Goal: Task Accomplishment & Management: Manage account settings

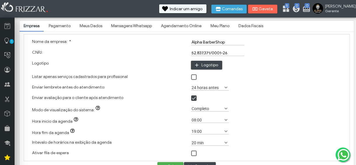
click at [61, 26] on link "Pagamento" at bounding box center [60, 26] width 30 height 10
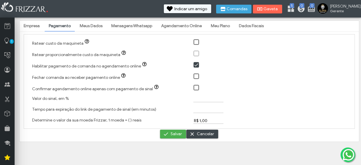
click at [93, 25] on link "Meus Dados" at bounding box center [91, 26] width 31 height 10
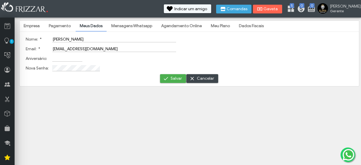
click at [142, 29] on link "Mensagens Whatsapp" at bounding box center [131, 26] width 49 height 10
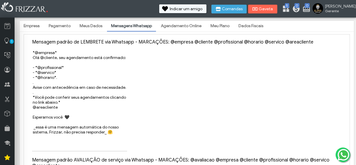
click at [170, 28] on link "Agendamento Online" at bounding box center [181, 26] width 49 height 10
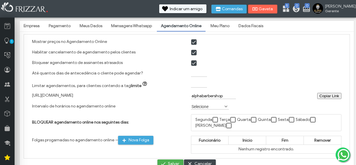
click at [220, 24] on link "Meu Plano" at bounding box center [220, 26] width 27 height 10
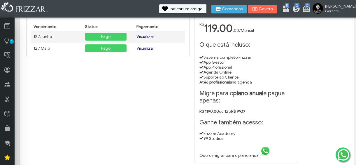
scroll to position [42, 0]
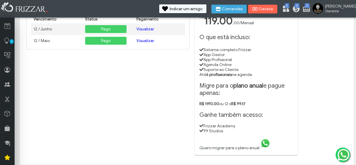
click at [237, 52] on li "Sistema completo Frizzar" at bounding box center [247, 49] width 94 height 5
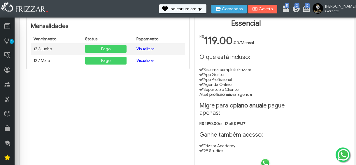
scroll to position [0, 0]
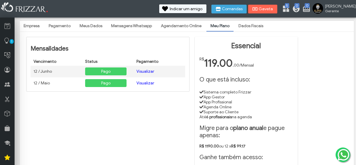
drag, startPoint x: 235, startPoint y: 38, endPoint x: 238, endPoint y: 40, distance: 4.1
click at [238, 40] on div "Essencial R$ 119.00 ,00 /Mensal O que está incluso: Sistema completo Frizzar Ap…" at bounding box center [246, 117] width 103 height 160
drag, startPoint x: 241, startPoint y: 42, endPoint x: 244, endPoint y: 56, distance: 14.0
click at [242, 44] on h1 "Essencial" at bounding box center [247, 45] width 94 height 9
drag, startPoint x: 242, startPoint y: 69, endPoint x: 240, endPoint y: 75, distance: 6.2
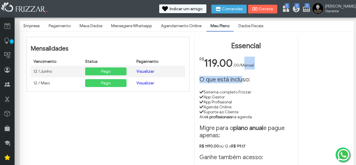
click at [241, 74] on div "Essencial R$ 119.00 ,00 /Mensal O que está incluso: Sistema completo Frizzar Ap…" at bounding box center [246, 117] width 103 height 160
click at [216, 100] on div "Essencial R$ 119.00 ,00 /Mensal O que está incluso: Sistema completo Frizzar Ap…" at bounding box center [246, 117] width 103 height 160
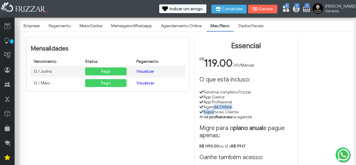
click at [215, 114] on ul "Sistema completo Frizzar App Gestor App Profissional Agenda Online Suporte ao C…" at bounding box center [247, 105] width 94 height 30
drag, startPoint x: 230, startPoint y: 119, endPoint x: 206, endPoint y: 118, distance: 24.5
click at [218, 124] on div "Essencial R$ 119.00 ,00 /Mensal O que está incluso: Sistema completo Frizzar Ap…" at bounding box center [246, 117] width 103 height 160
click at [258, 26] on link "Dados Fiscais" at bounding box center [251, 26] width 33 height 10
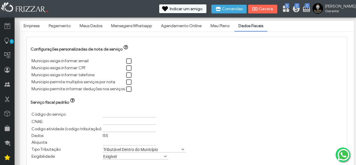
click at [37, 24] on link "Empresa" at bounding box center [32, 26] width 24 height 10
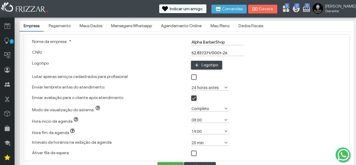
click at [217, 27] on link "Meu Plano" at bounding box center [220, 26] width 27 height 10
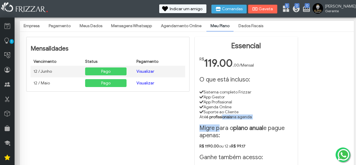
click at [245, 25] on link "Dados Fiscais" at bounding box center [251, 26] width 33 height 10
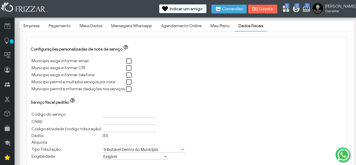
click at [221, 27] on link "Meu Plano" at bounding box center [220, 26] width 27 height 10
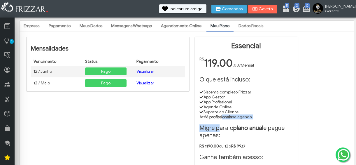
click at [180, 22] on link "Agendamento Online" at bounding box center [181, 26] width 49 height 10
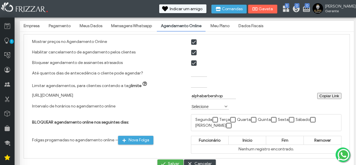
click at [132, 21] on link "Mensagens Whatsapp" at bounding box center [131, 26] width 49 height 10
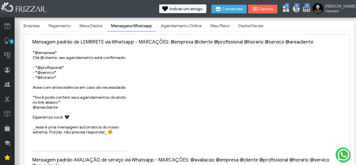
click at [92, 28] on link "Meus Dados" at bounding box center [91, 26] width 31 height 10
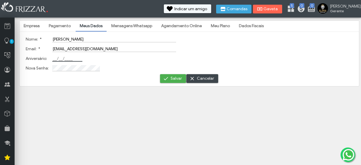
click at [59, 60] on input "Aniversário:" at bounding box center [67, 58] width 30 height 6
click at [109, 112] on body "ui-button Arthur Gerente Minha Conta Home Treinamento Sair 0 0 5" at bounding box center [180, 82] width 361 height 165
click at [199, 7] on span "Indicar um amigo" at bounding box center [190, 9] width 33 height 4
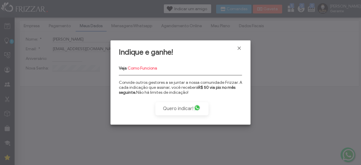
drag, startPoint x: 152, startPoint y: 82, endPoint x: 183, endPoint y: 85, distance: 31.1
click at [183, 85] on p "Convide outros gestores a se juntar a nossa comunidade Frizzar. A cada indicaçã…" at bounding box center [180, 87] width 123 height 15
click at [242, 47] on span "Fechar" at bounding box center [239, 48] width 6 height 6
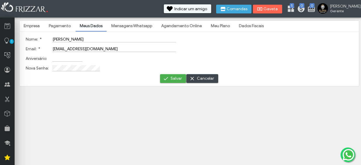
click at [241, 47] on body "ui-button Arthur Gerente Minha Conta Home Treinamento Sair 0 0 5" at bounding box center [180, 82] width 361 height 165
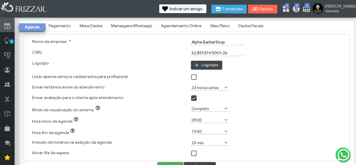
drag, startPoint x: 1, startPoint y: 23, endPoint x: 12, endPoint y: 23, distance: 10.2
click at [13, 23] on link at bounding box center [7, 25] width 15 height 15
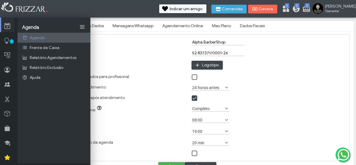
click at [38, 39] on span "Agenda" at bounding box center [37, 37] width 15 height 5
